Goal: Information Seeking & Learning: Learn about a topic

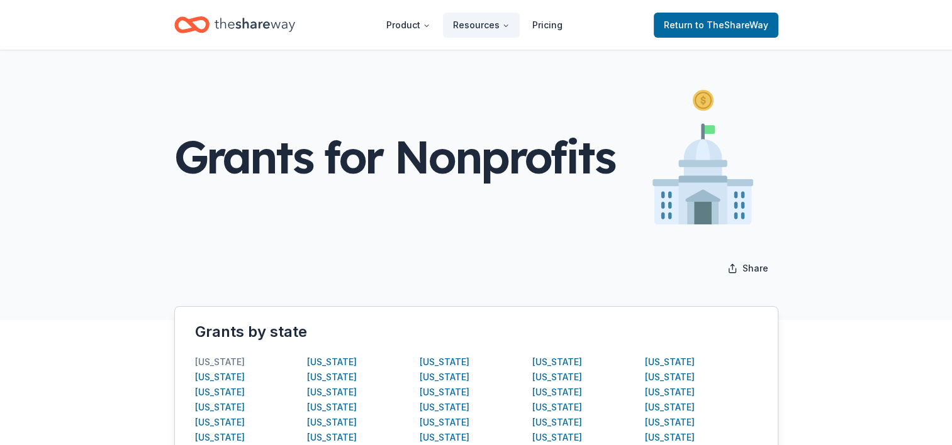
click at [216, 359] on div "[US_STATE]" at bounding box center [220, 362] width 50 height 15
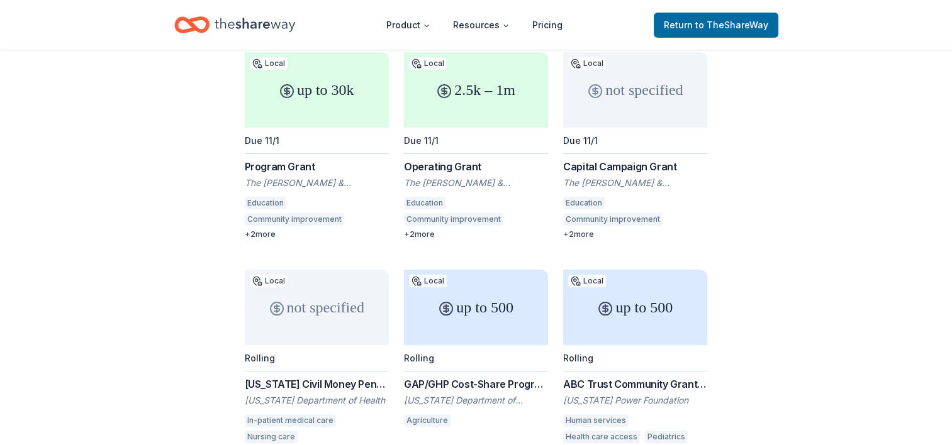
scroll to position [238, 0]
click at [263, 230] on div "+ 2 more" at bounding box center [317, 235] width 144 height 10
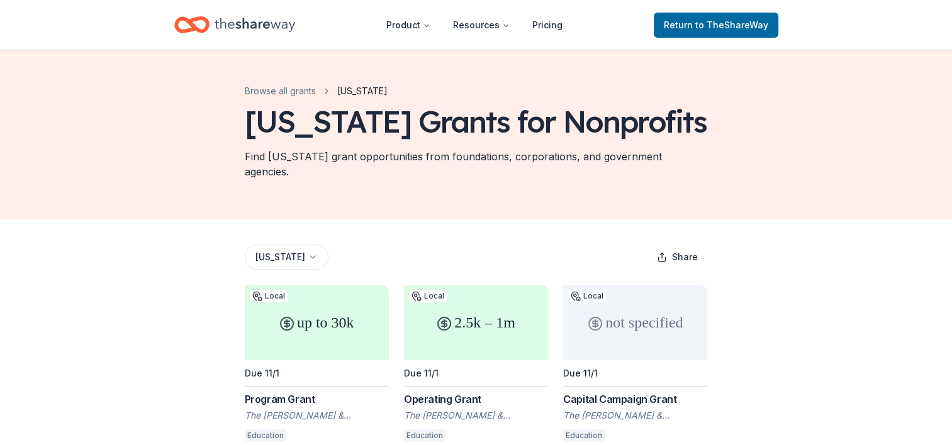
scroll to position [0, 0]
